Goal: Task Accomplishment & Management: Complete application form

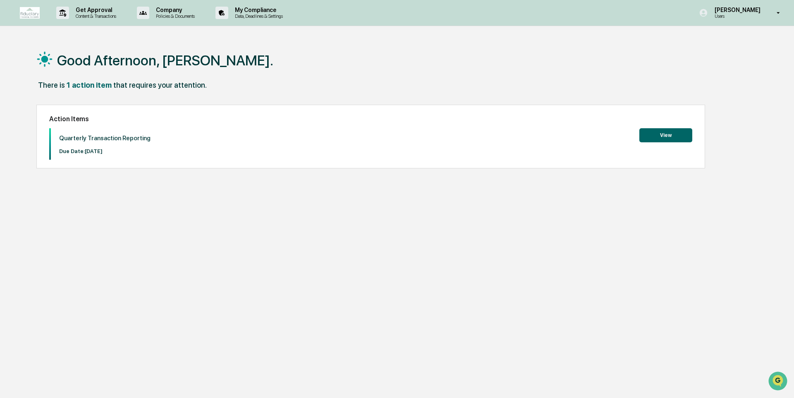
click at [665, 135] on button "View" at bounding box center [666, 135] width 53 height 14
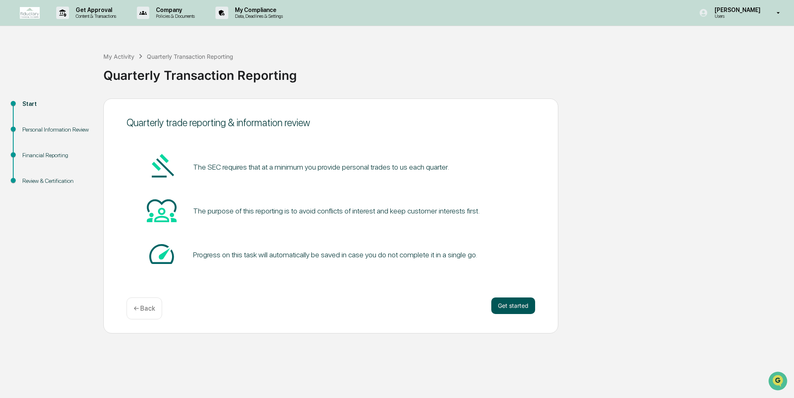
click at [506, 308] on button "Get started" at bounding box center [513, 305] width 44 height 17
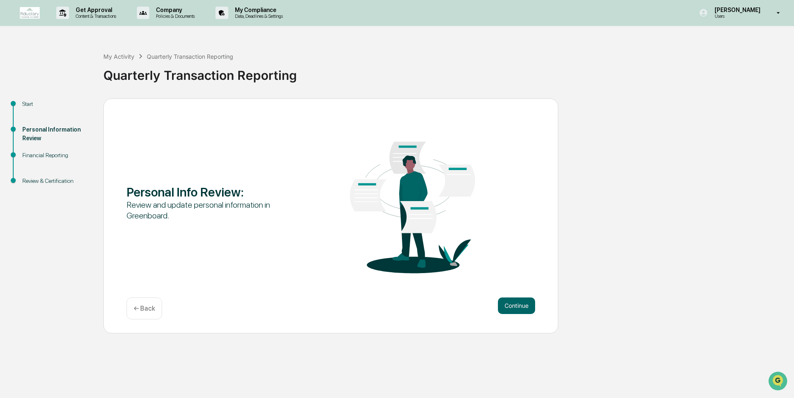
click at [506, 308] on button "Continue" at bounding box center [516, 305] width 37 height 17
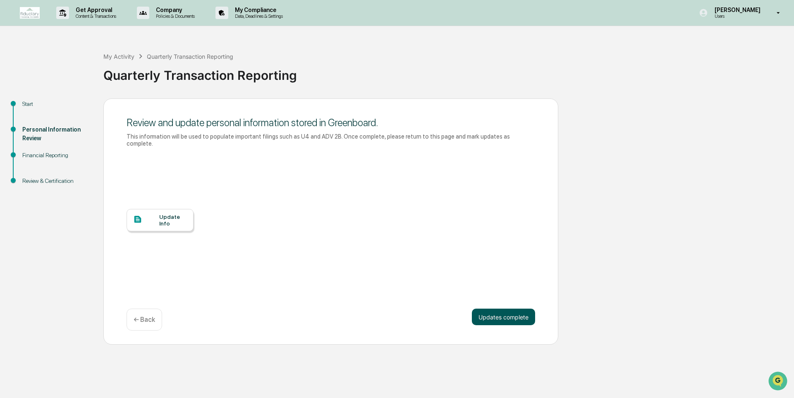
click at [503, 318] on button "Updates complete" at bounding box center [503, 317] width 63 height 17
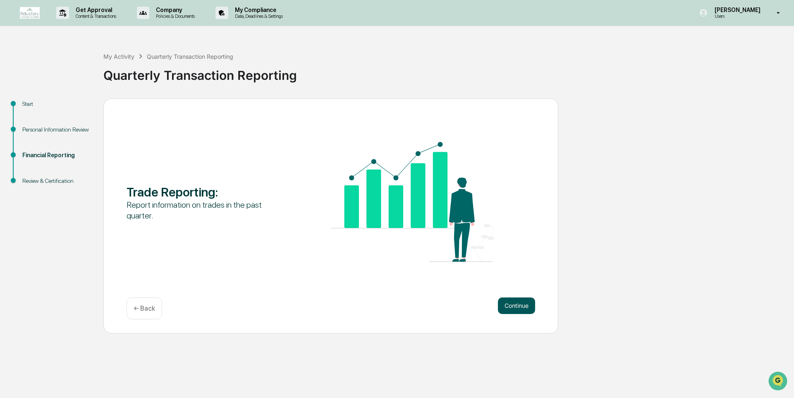
click at [510, 309] on button "Continue" at bounding box center [516, 305] width 37 height 17
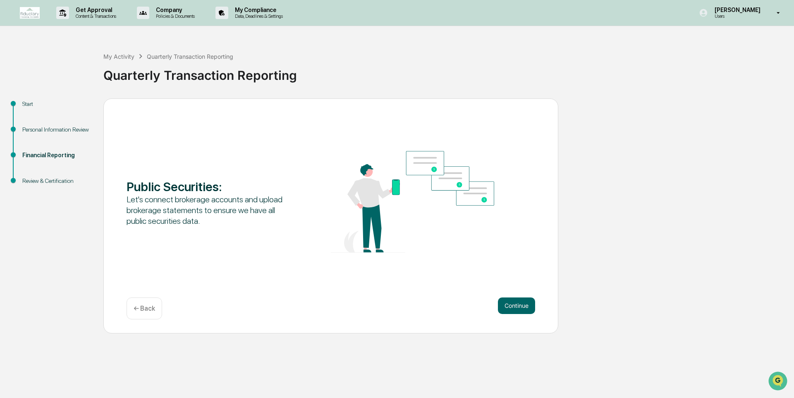
click at [510, 309] on button "Continue" at bounding box center [516, 305] width 37 height 17
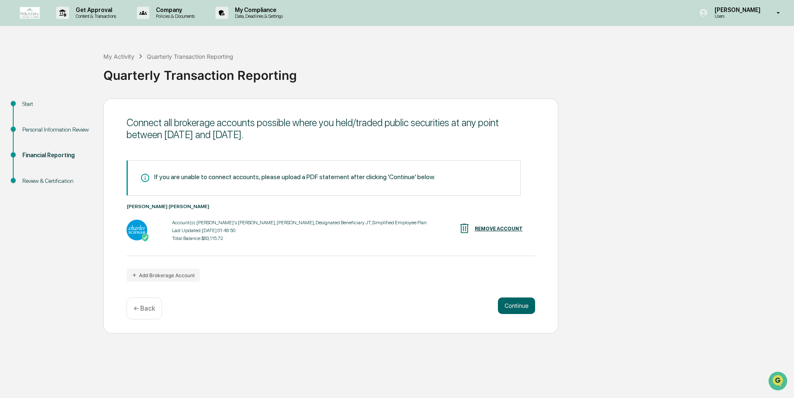
click at [510, 309] on button "Continue" at bounding box center [516, 305] width 37 height 17
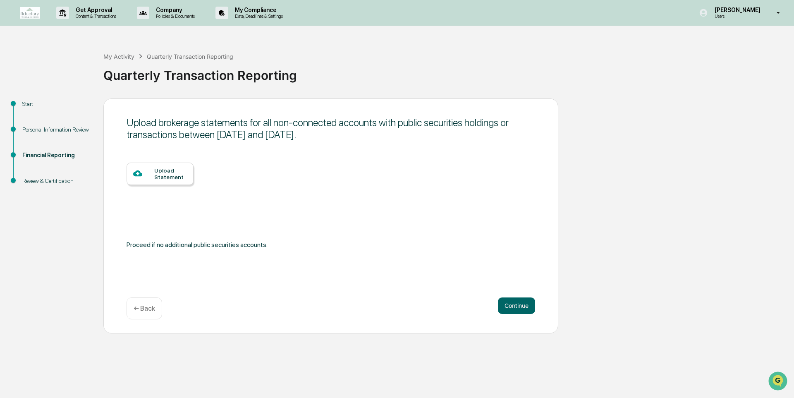
click at [510, 309] on button "Continue" at bounding box center [516, 305] width 37 height 17
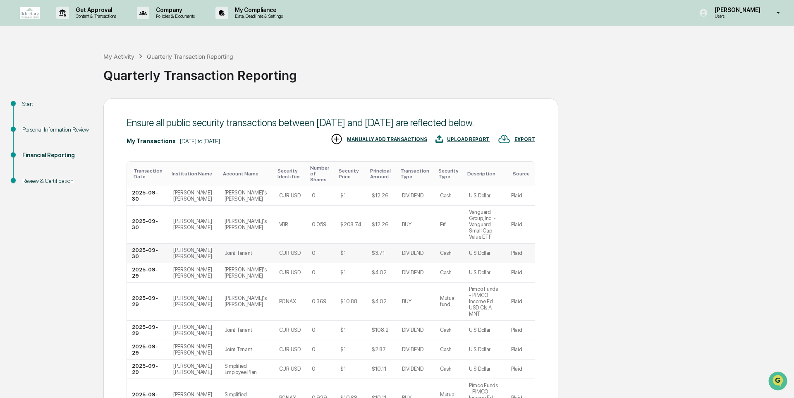
scroll to position [102, 0]
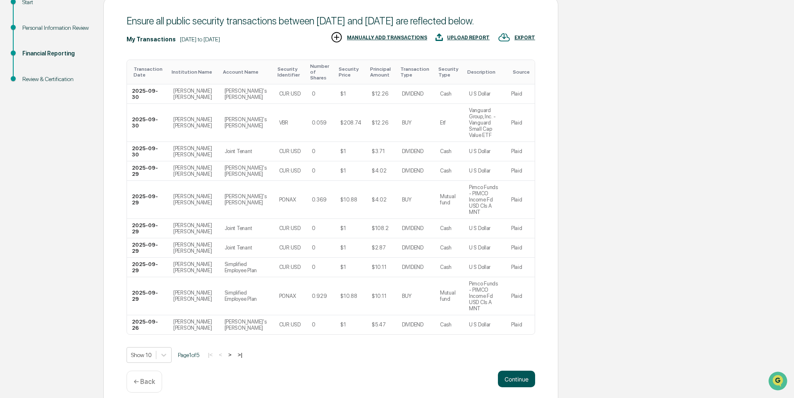
click at [521, 371] on button "Continue" at bounding box center [516, 379] width 37 height 17
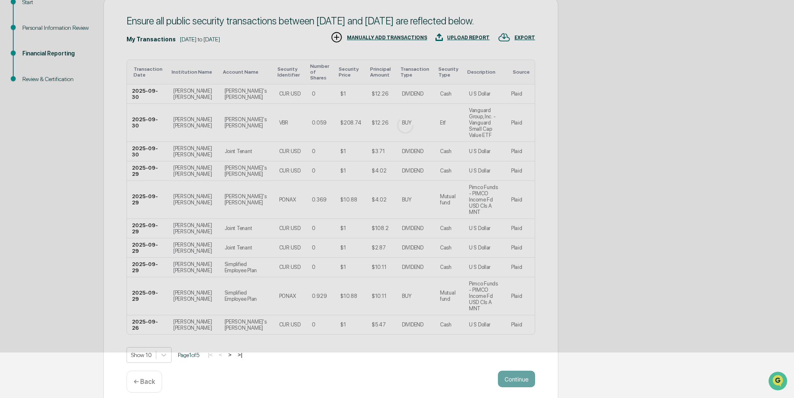
scroll to position [0, 0]
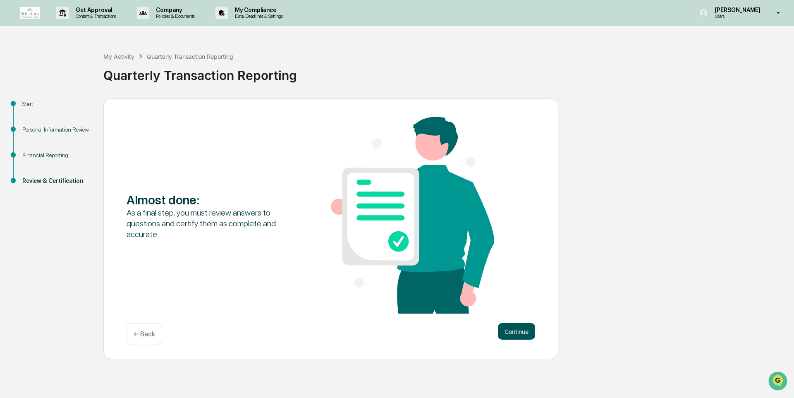
click at [522, 337] on button "Continue" at bounding box center [516, 331] width 37 height 17
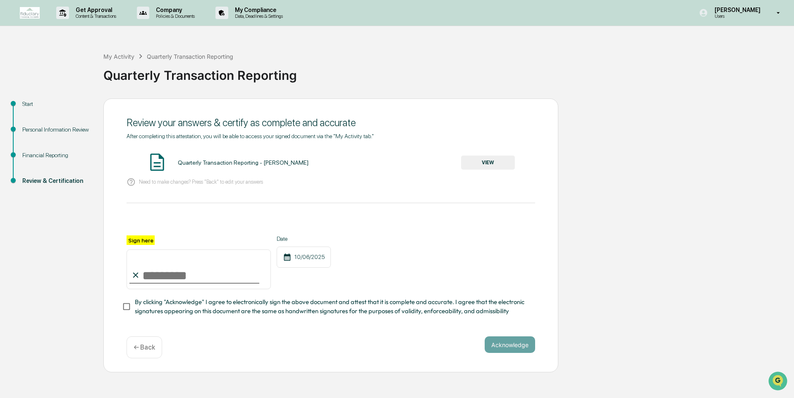
click at [180, 274] on input "Sign here" at bounding box center [199, 269] width 144 height 40
click at [477, 157] on button "VIEW" at bounding box center [488, 163] width 54 height 14
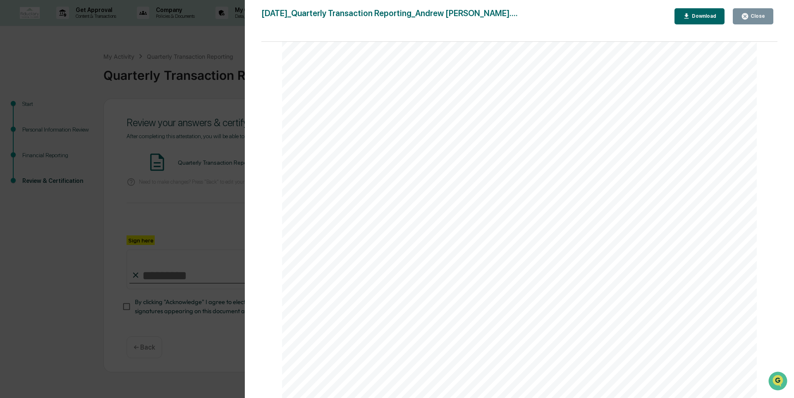
scroll to position [2432, 0]
click at [755, 19] on div "Close" at bounding box center [757, 16] width 16 height 6
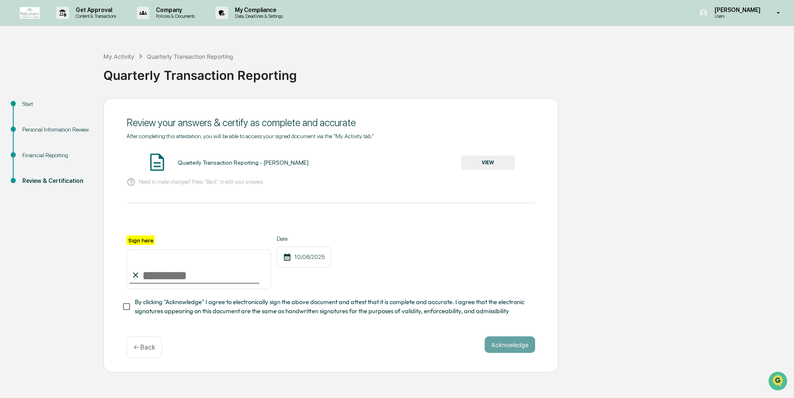
click at [243, 271] on input "Sign here" at bounding box center [199, 269] width 144 height 40
type input "**********"
click at [491, 346] on button "Acknowledge" at bounding box center [510, 344] width 50 height 17
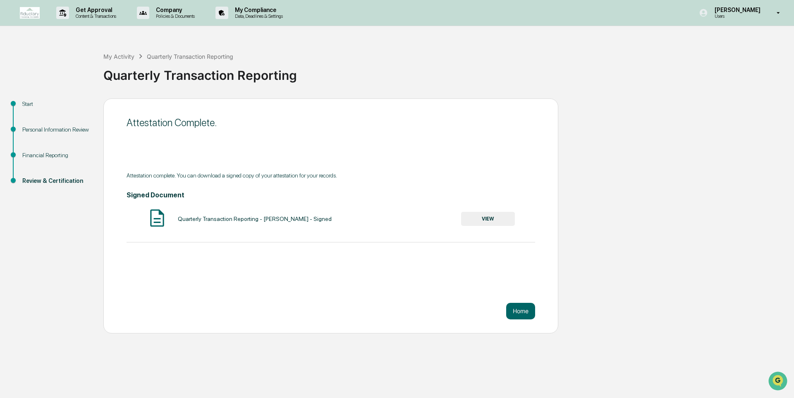
click at [494, 221] on button "VIEW" at bounding box center [488, 219] width 54 height 14
